Goal: Find specific page/section: Find specific page/section

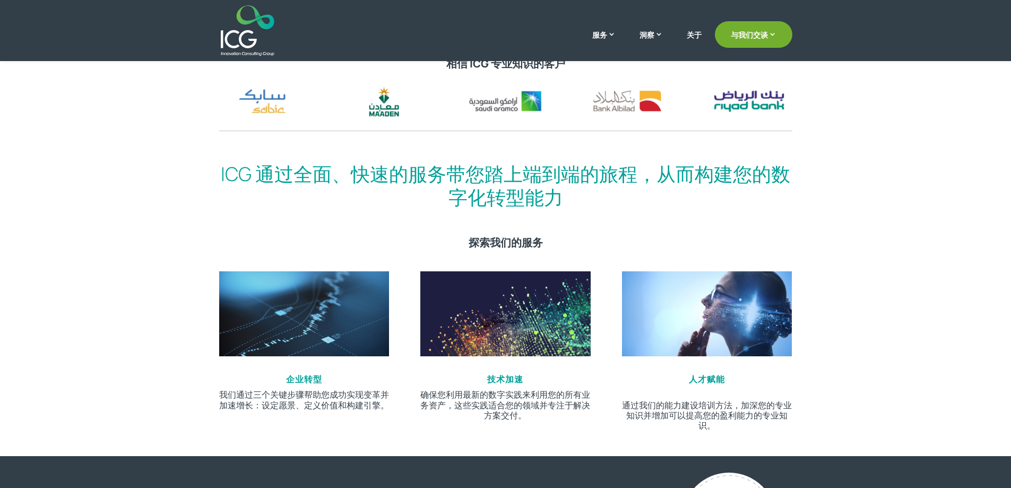
scroll to position [363, 0]
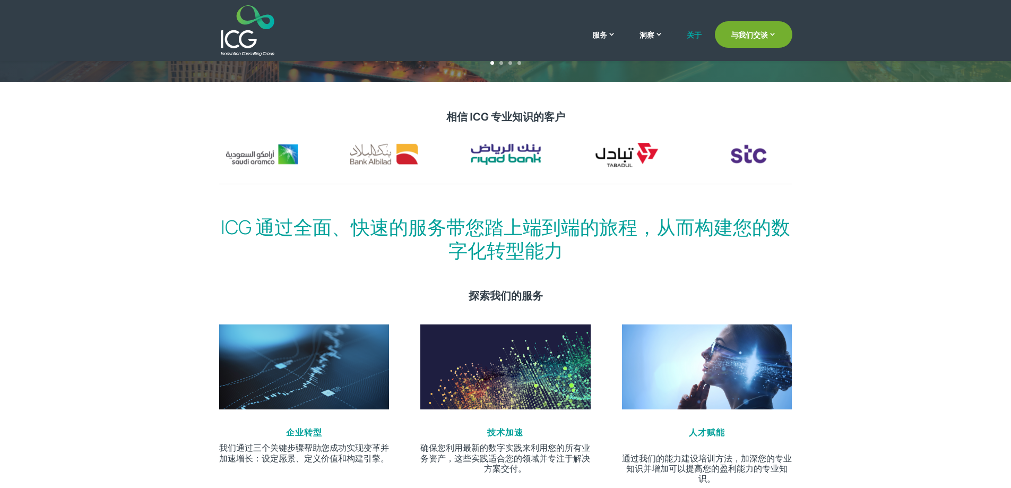
click at [698, 41] on link "关于" at bounding box center [694, 43] width 15 height 25
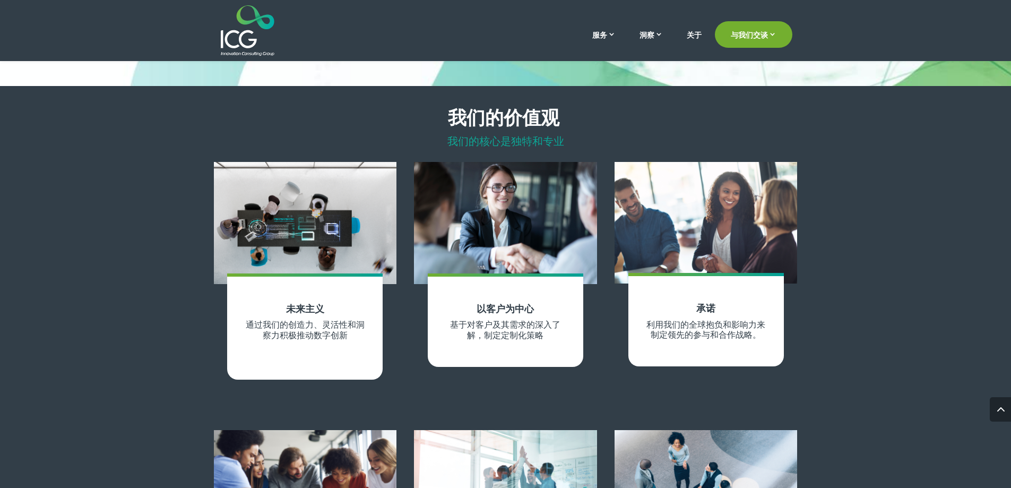
scroll to position [716, 0]
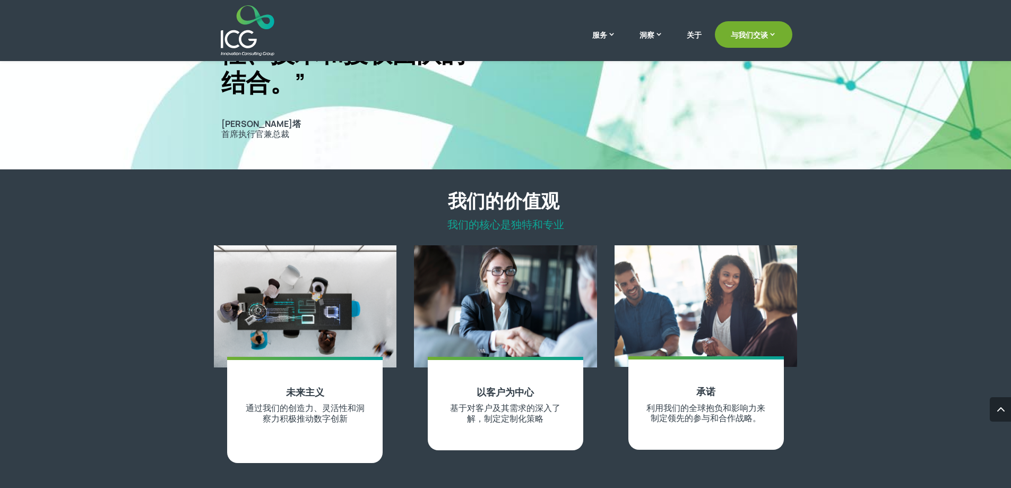
click at [24, 214] on div "我们的价值观 我们的核心是独特和专业 未来主义 通过我们的创造力、灵活性和洞察力积极推动数字创新 以客户为中心 基于对客户及其需求的深入了解，制定定制化策略 …" at bounding box center [505, 471] width 1011 height 604
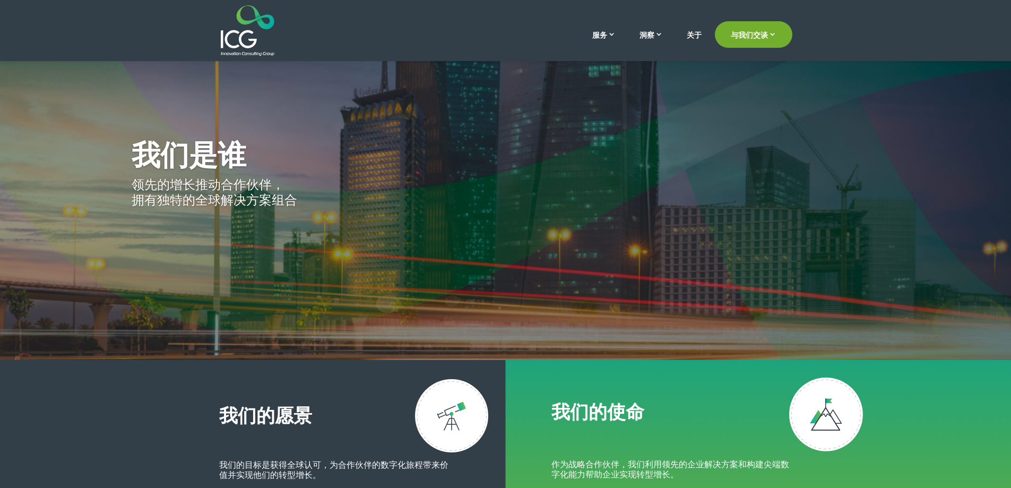
scroll to position [0, 0]
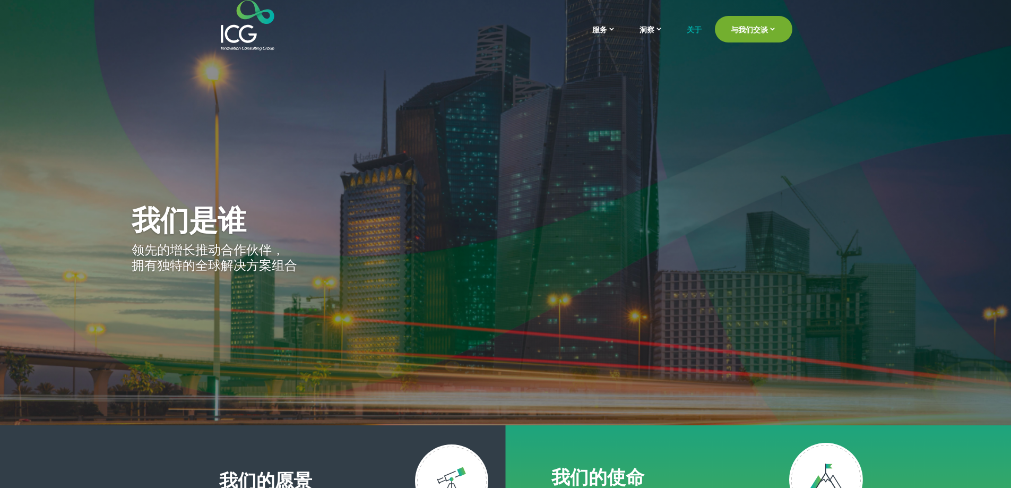
click at [254, 28] on img at bounding box center [248, 25] width 54 height 50
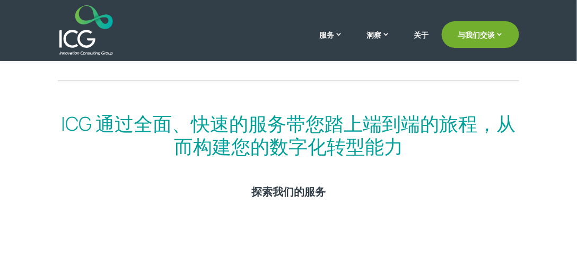
scroll to position [456, 0]
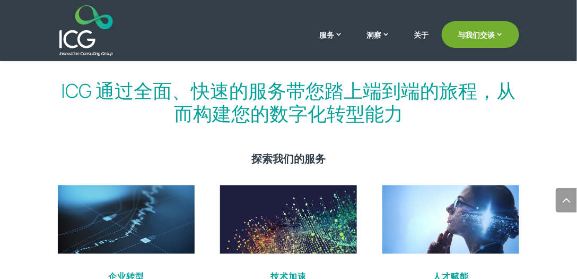
click at [28, 125] on div "ICG 通过全面、快速的服务带您踏上端到端的旅程，从而构建您的数字化转型能力 探索我们的服务 企业转型 我们通过三个关键步骤帮助您成功实现变革并加速增长：设定…" at bounding box center [288, 199] width 577 height 301
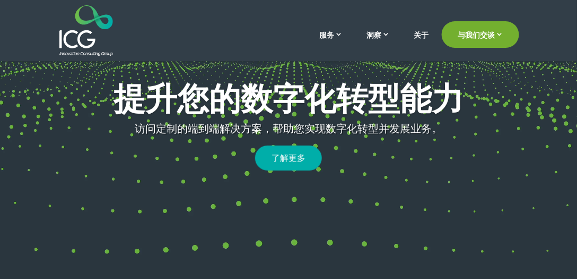
scroll to position [243, 0]
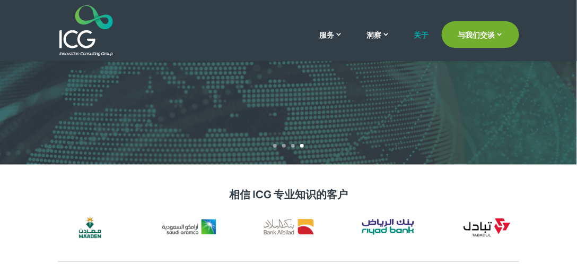
click at [426, 30] on font "关于" at bounding box center [421, 35] width 15 height 10
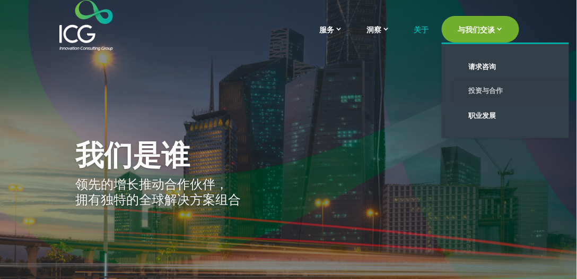
click at [490, 85] on font "投资与合作" at bounding box center [486, 90] width 34 height 10
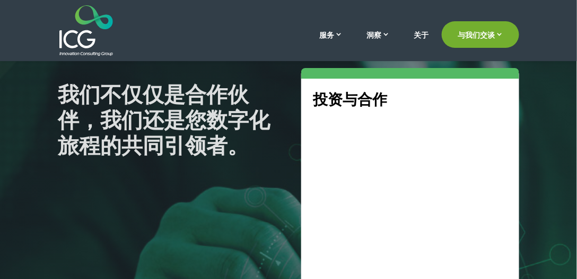
scroll to position [121, 0]
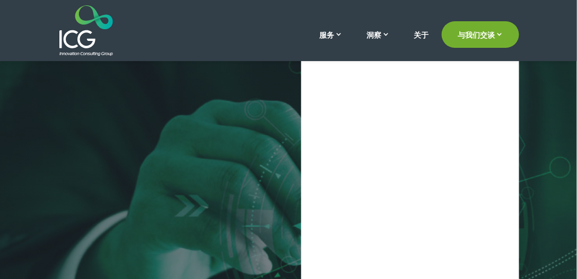
select select "**"
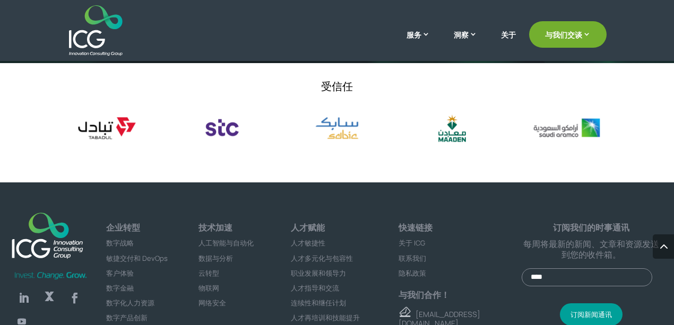
scroll to position [654, 0]
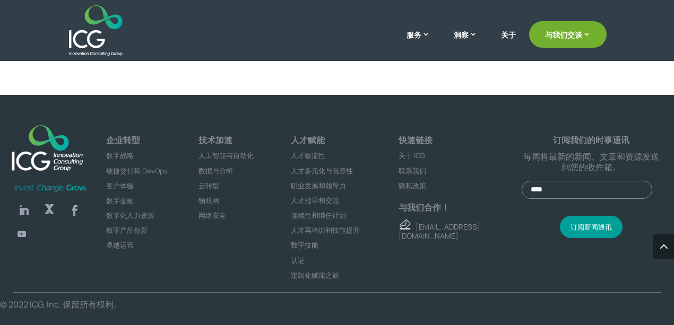
click at [421, 172] on font "联系我们" at bounding box center [413, 171] width 28 height 10
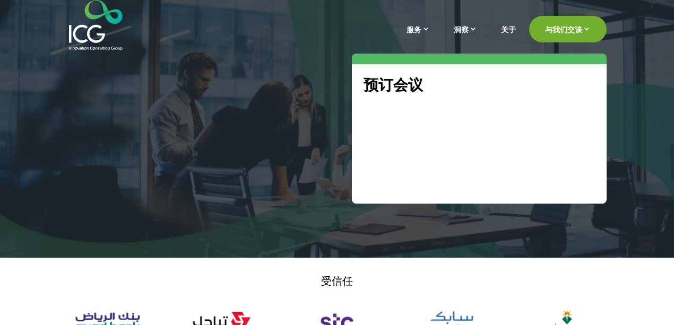
select select "**"
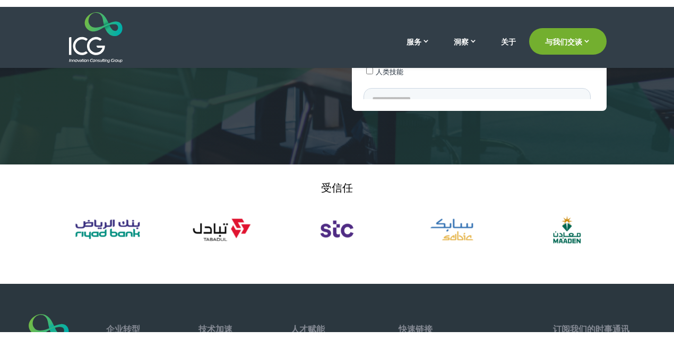
scroll to position [409, 0]
